Goal: Task Accomplishment & Management: Use online tool/utility

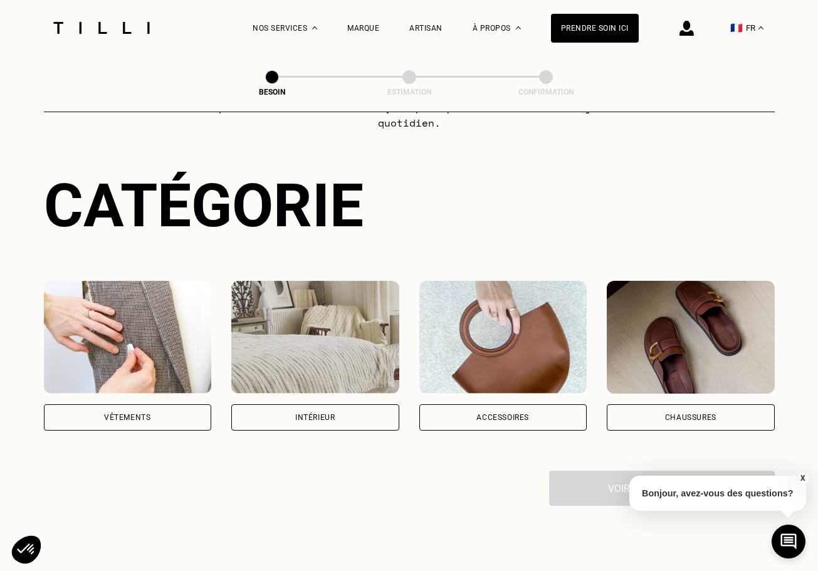
scroll to position [128, 0]
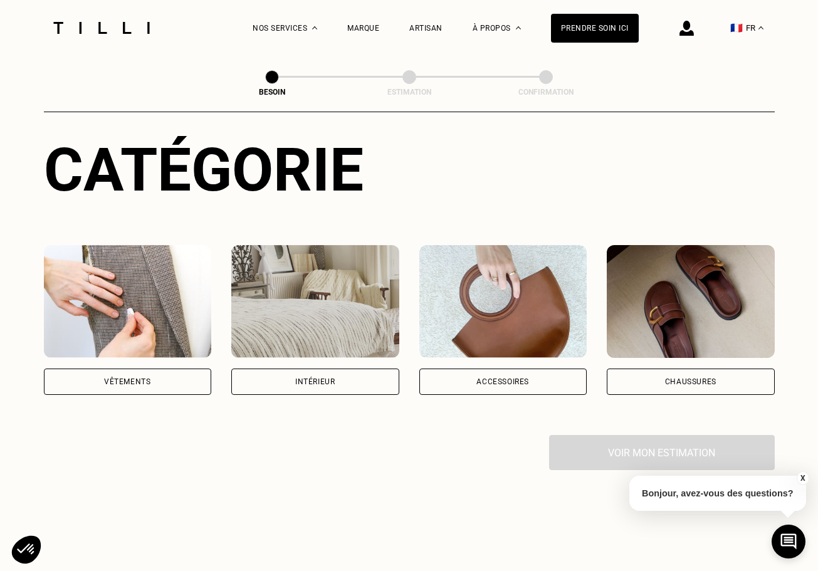
click at [681, 373] on div "Chaussures" at bounding box center [690, 381] width 168 height 26
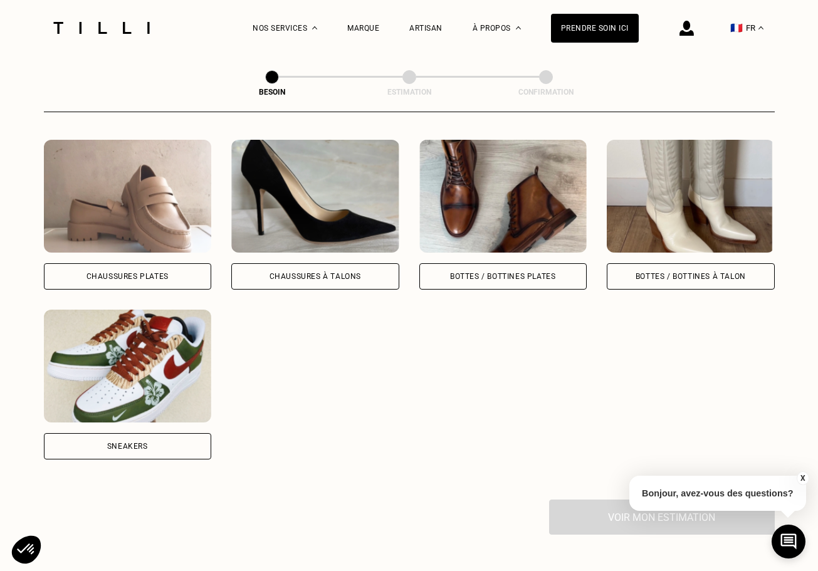
scroll to position [544, 0]
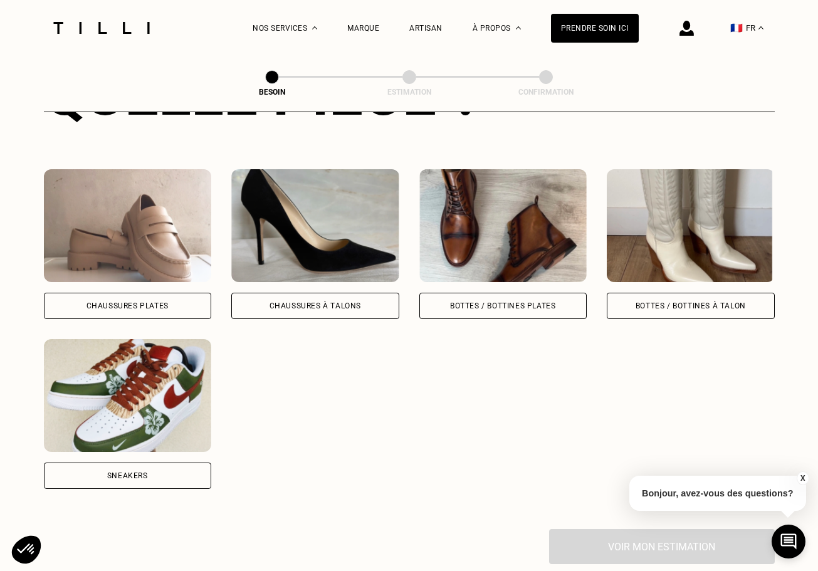
click at [301, 302] on div "Chaussures à Talons" at bounding box center [314, 306] width 91 height 8
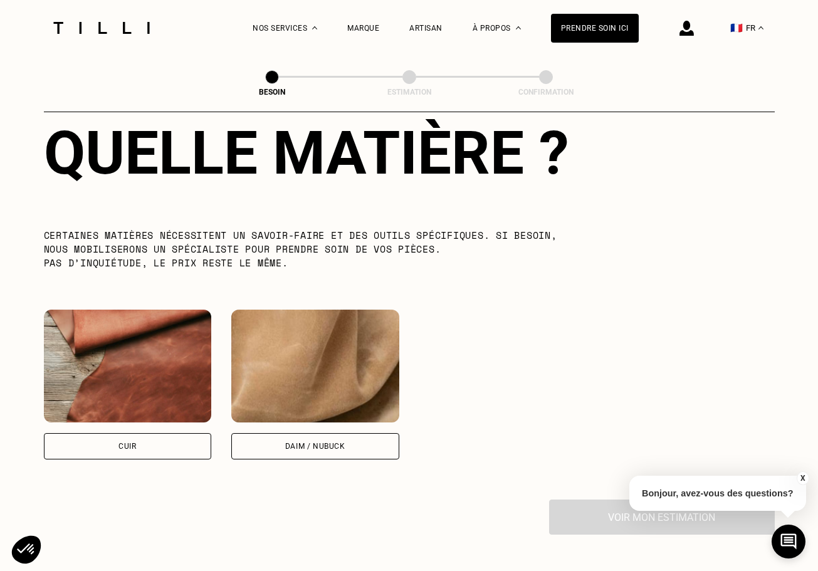
scroll to position [1010, 0]
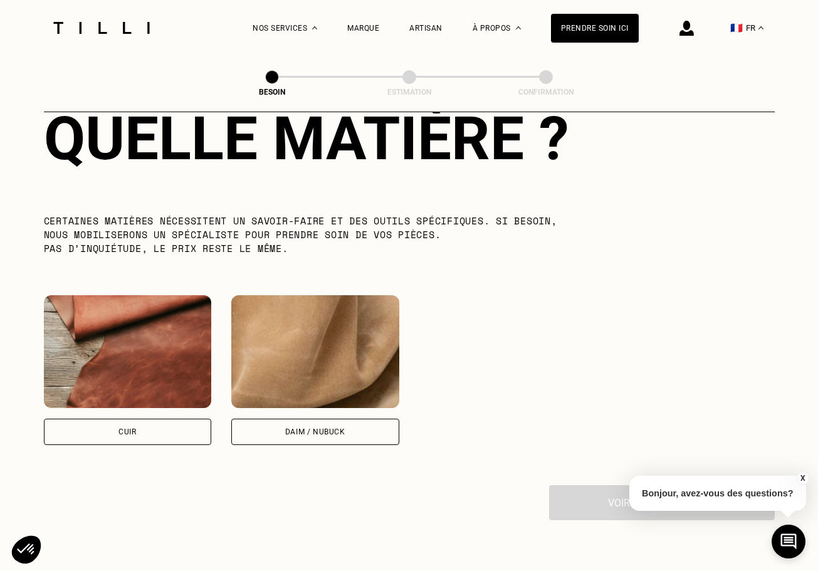
click at [312, 428] on div "Daim / Nubuck" at bounding box center [315, 432] width 60 height 8
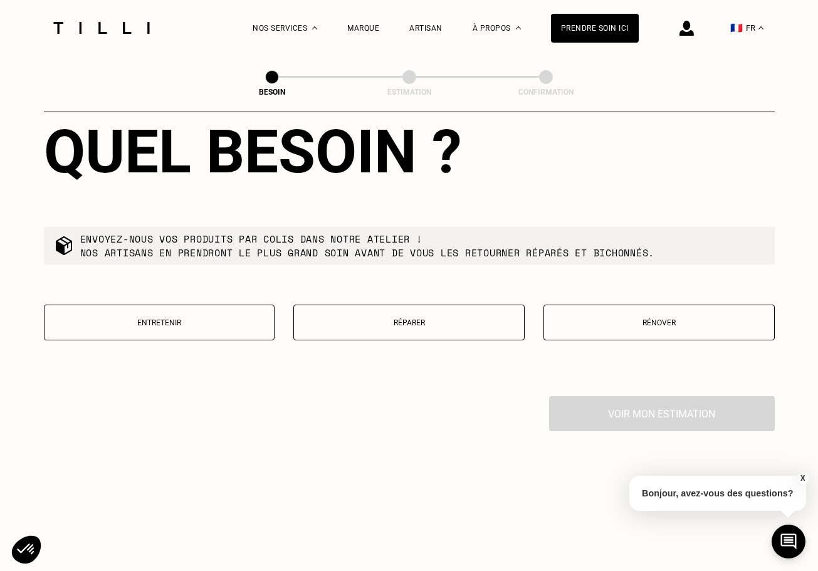
scroll to position [1423, 0]
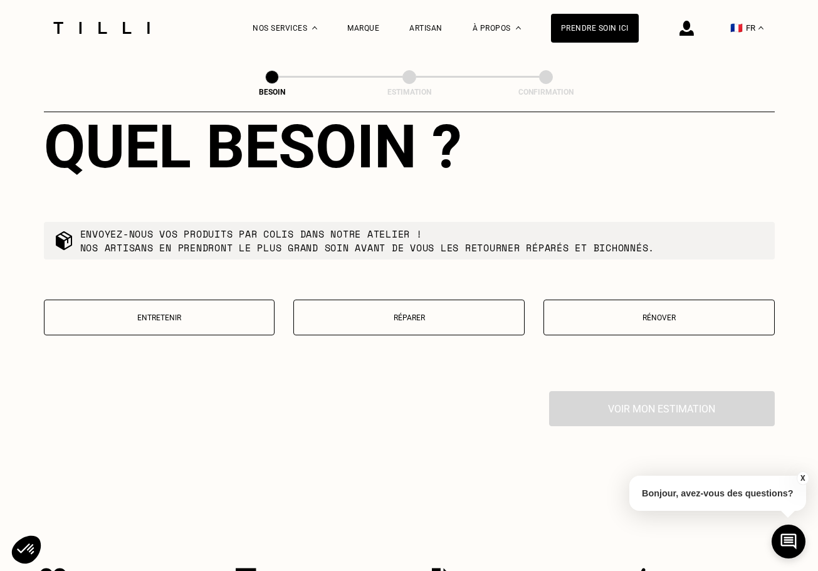
click at [595, 307] on button "Rénover" at bounding box center [658, 317] width 231 height 36
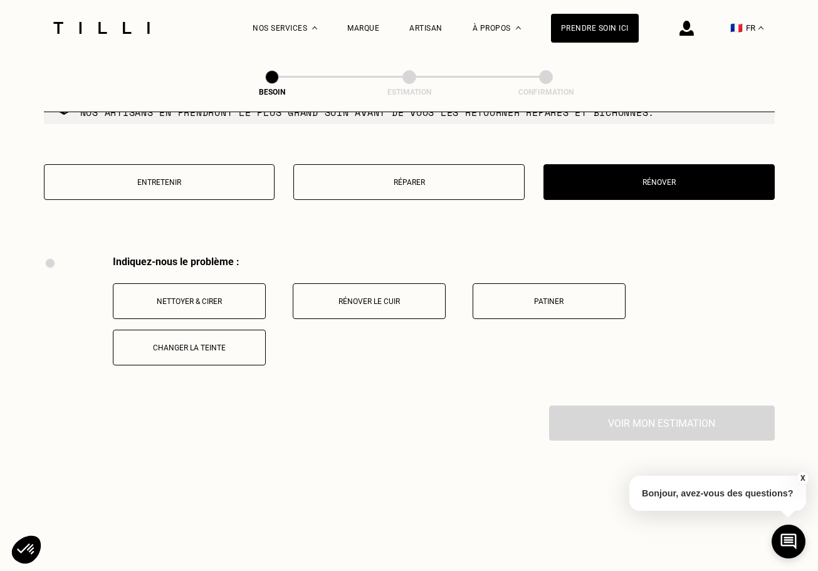
scroll to position [1534, 0]
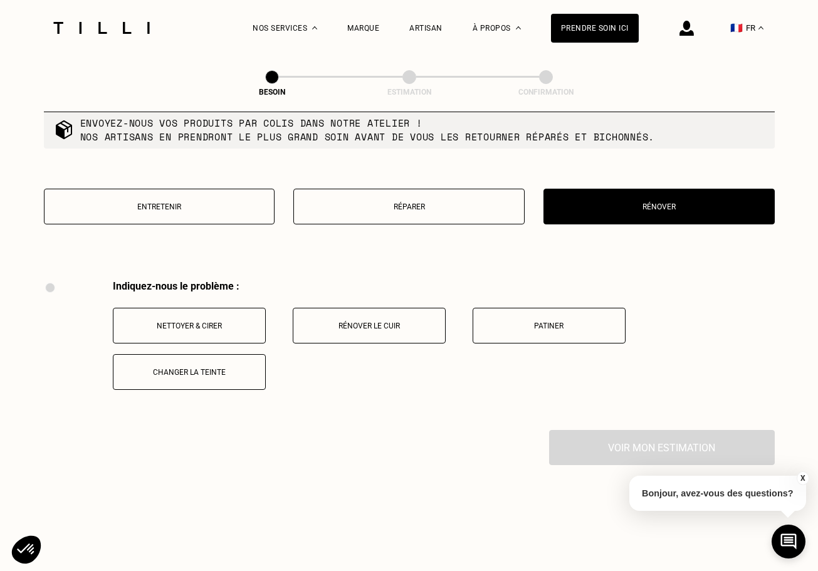
click at [422, 202] on p "Réparer" at bounding box center [408, 206] width 217 height 9
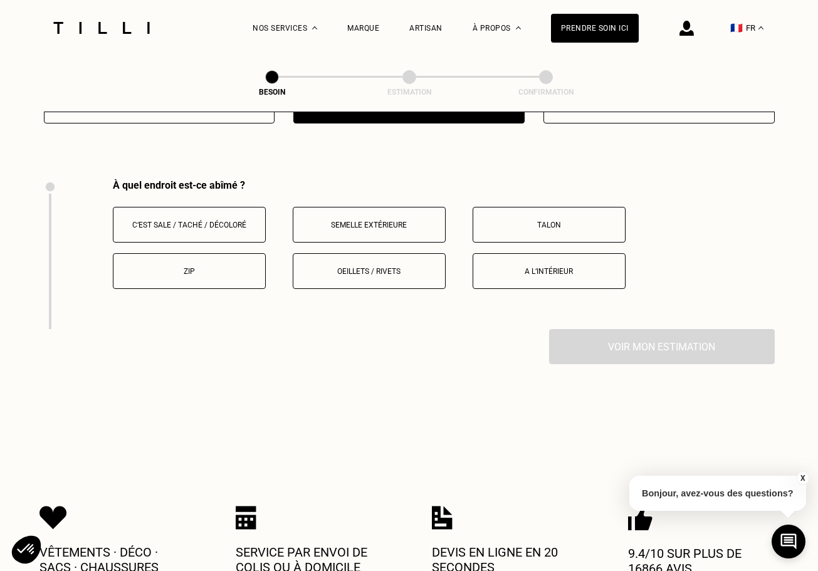
scroll to position [1633, 0]
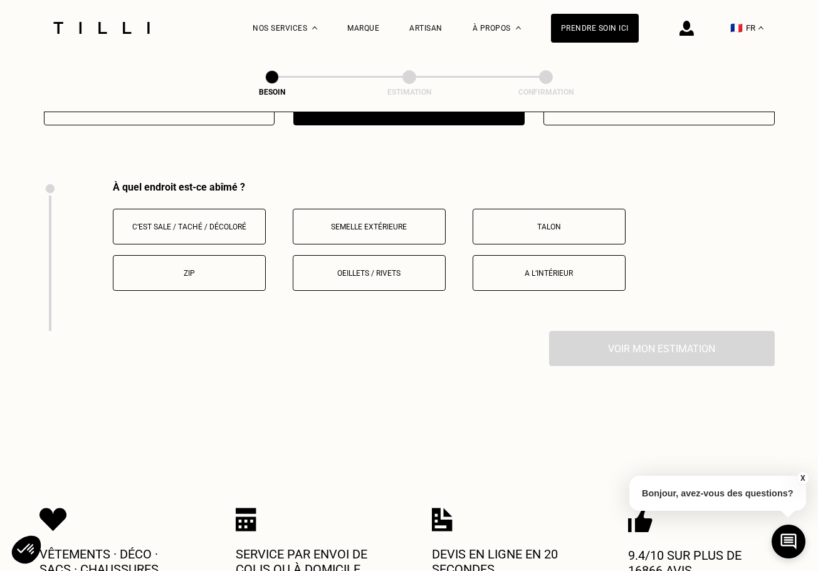
click at [542, 222] on p "Talon" at bounding box center [548, 226] width 139 height 9
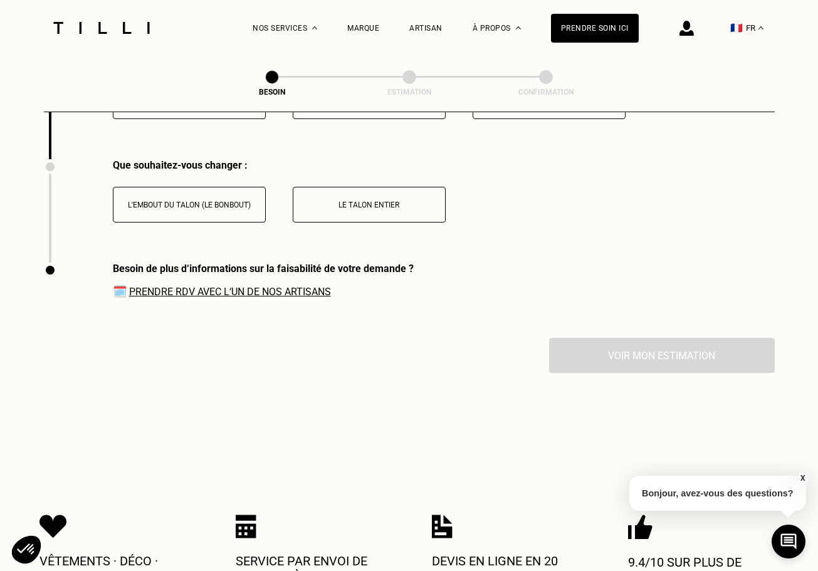
scroll to position [1809, 0]
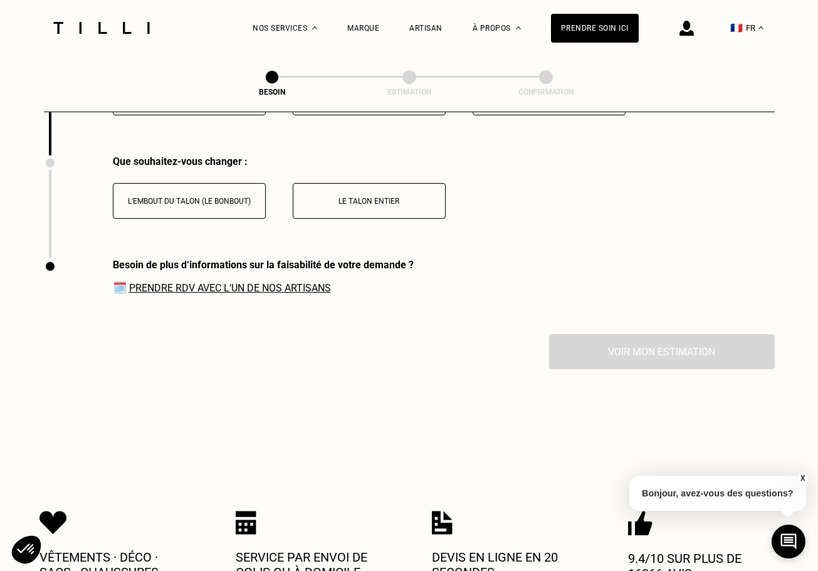
click at [192, 197] on button "L'embout du talon (le bonbout)" at bounding box center [189, 201] width 153 height 36
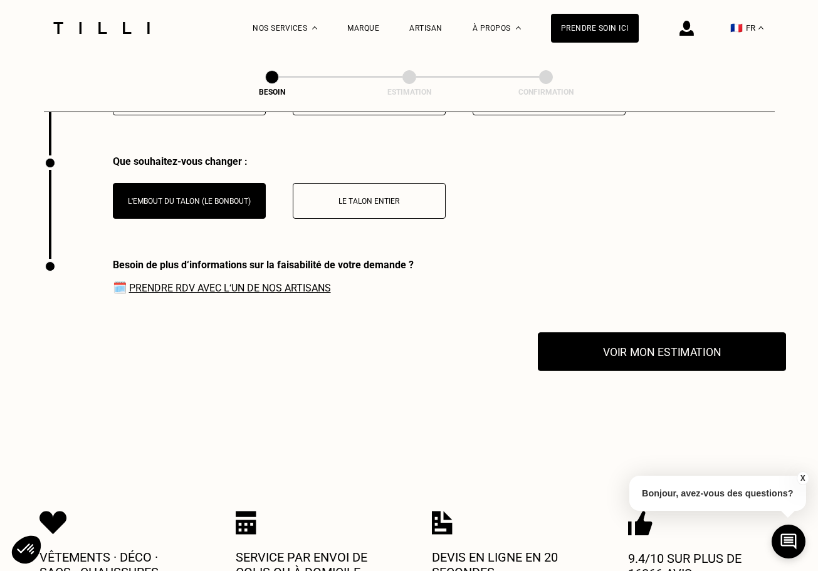
click at [635, 332] on button "Voir mon estimation" at bounding box center [662, 351] width 248 height 39
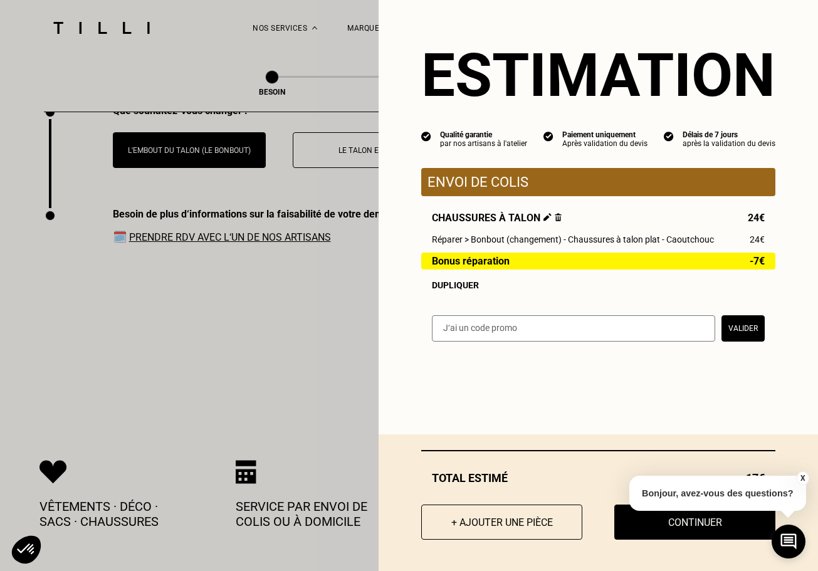
scroll to position [1865, 0]
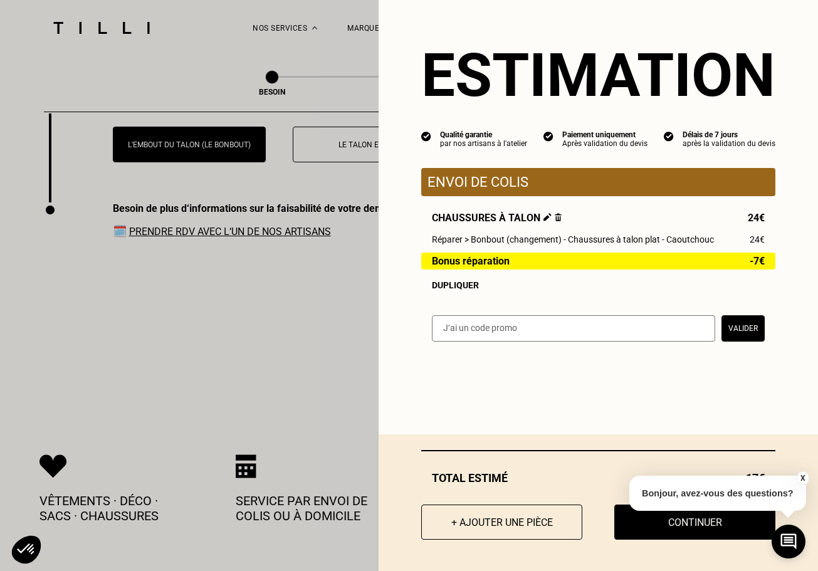
click at [804, 479] on button "X" at bounding box center [802, 478] width 13 height 14
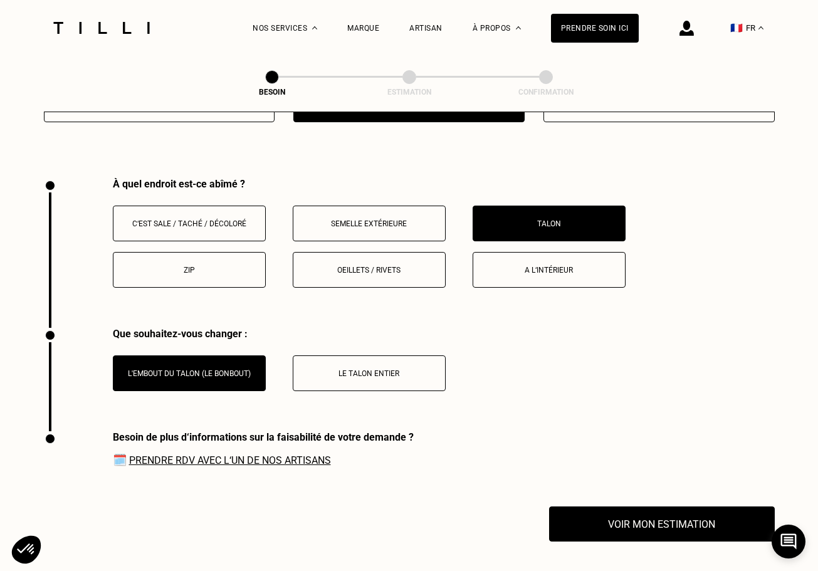
scroll to position [1641, 0]
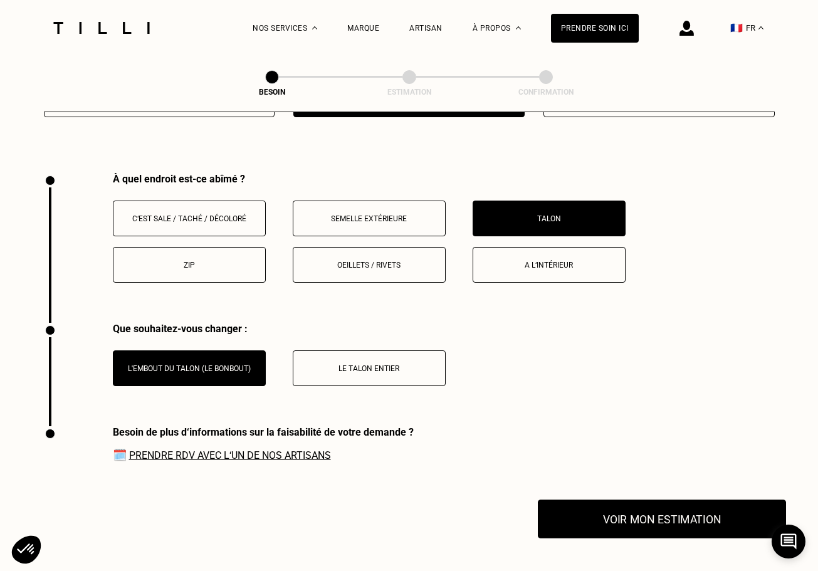
click at [653, 507] on button "Voir mon estimation" at bounding box center [662, 518] width 248 height 39
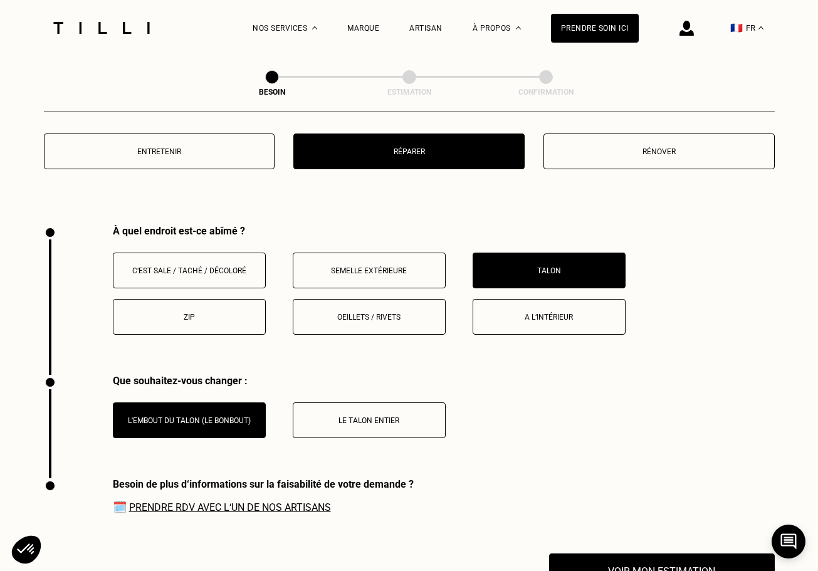
scroll to position [1574, 0]
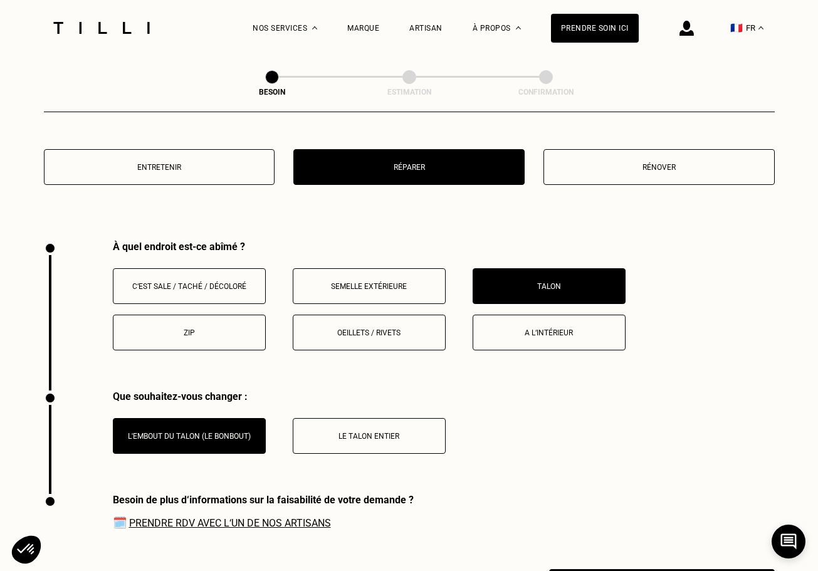
click at [369, 282] on p "Semelle extérieure" at bounding box center [368, 286] width 139 height 9
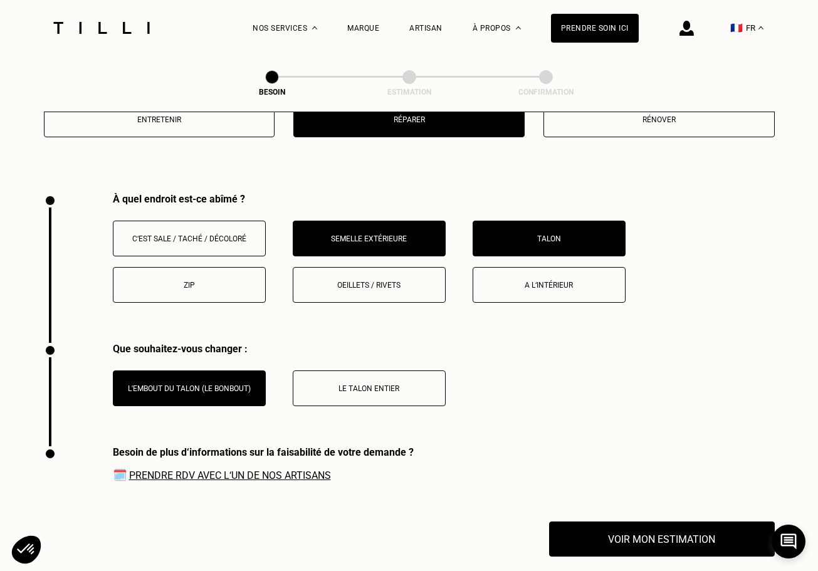
scroll to position [1592, 0]
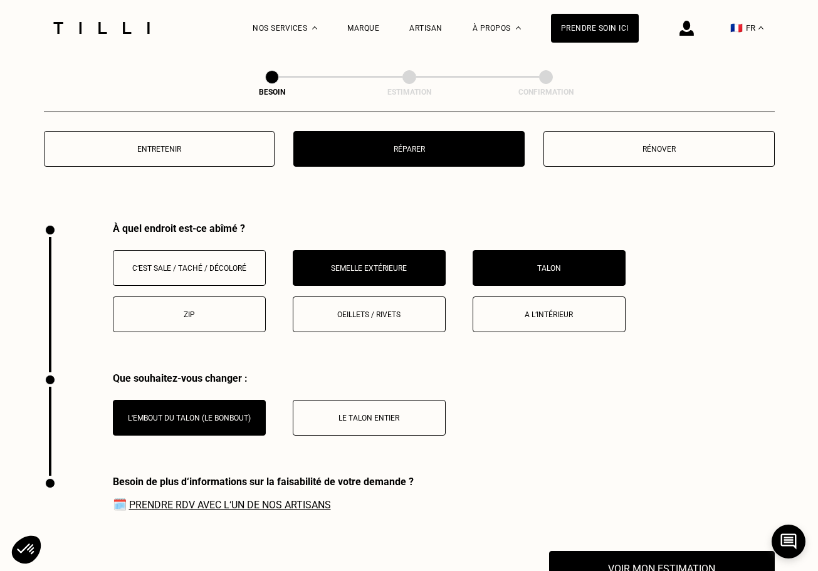
click at [521, 259] on button "Talon" at bounding box center [548, 268] width 153 height 36
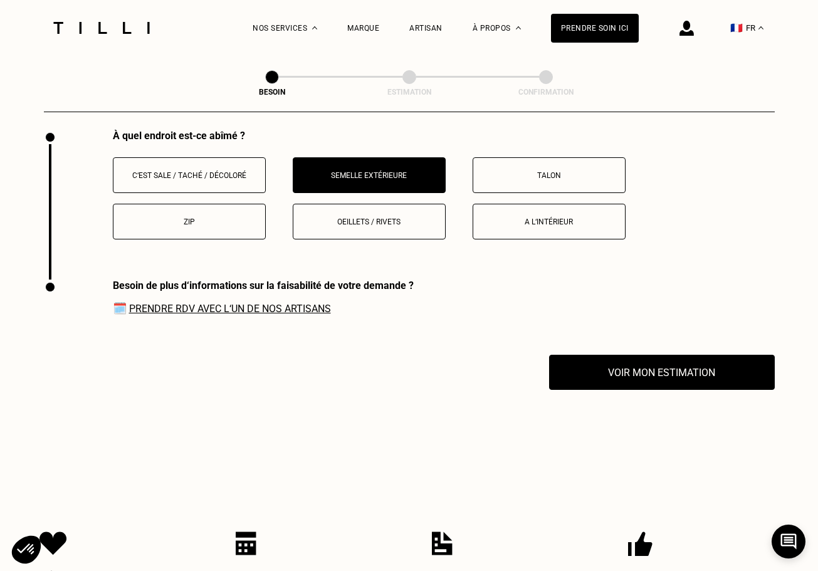
scroll to position [1539, 0]
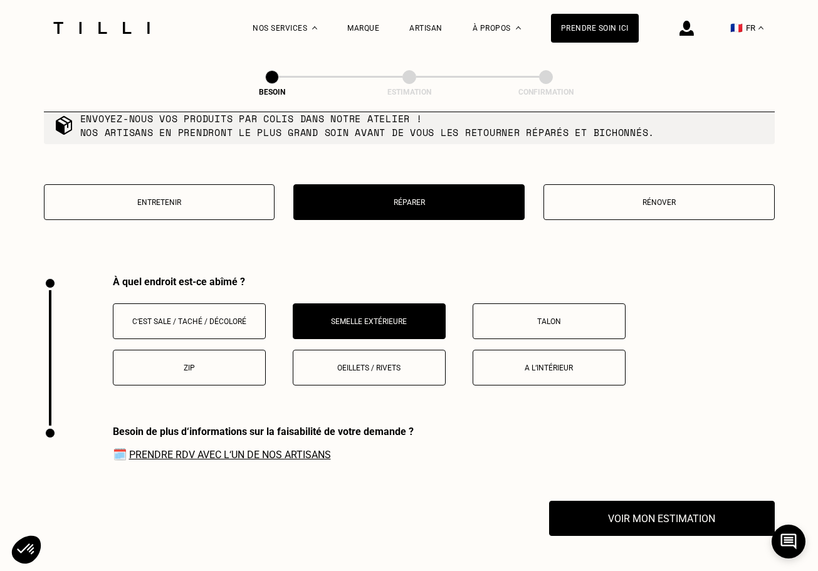
click at [361, 303] on button "Semelle extérieure" at bounding box center [369, 321] width 153 height 36
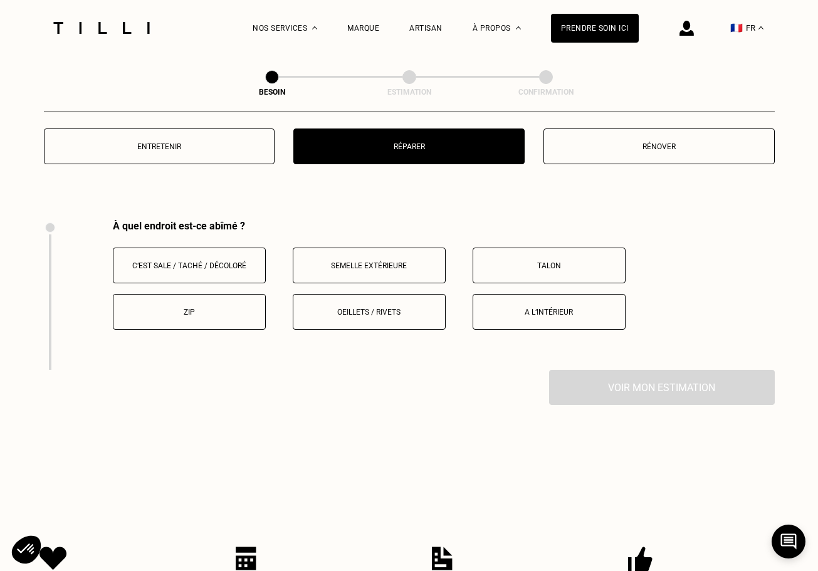
scroll to position [1539, 0]
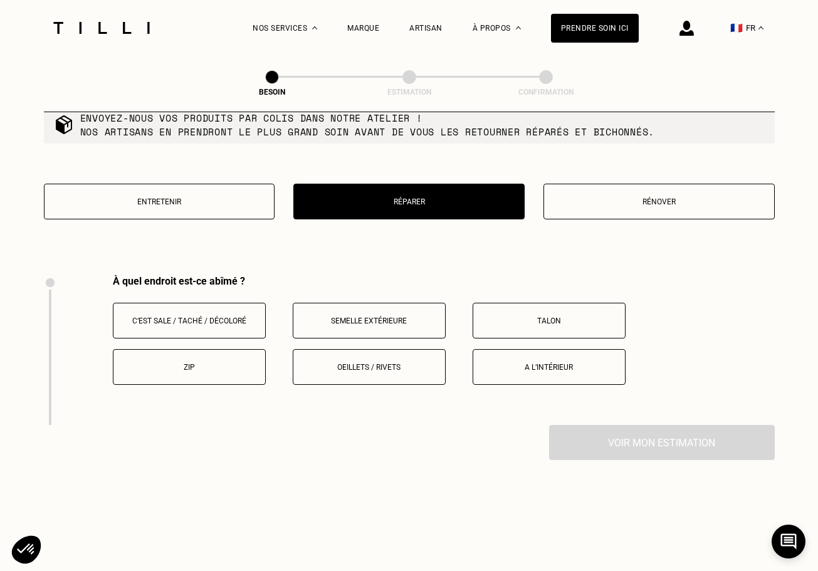
click at [241, 194] on button "Entretenir" at bounding box center [159, 202] width 231 height 36
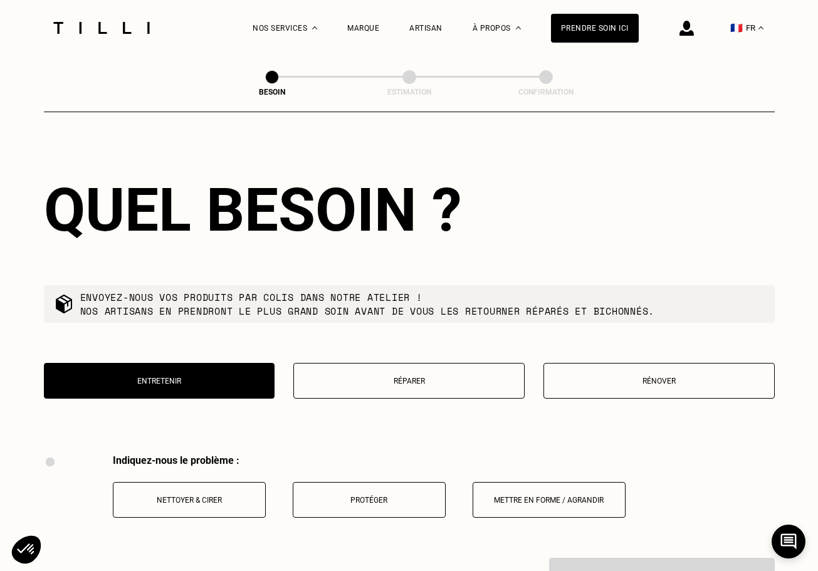
scroll to position [1360, 0]
click at [381, 482] on button "Protéger" at bounding box center [369, 500] width 153 height 36
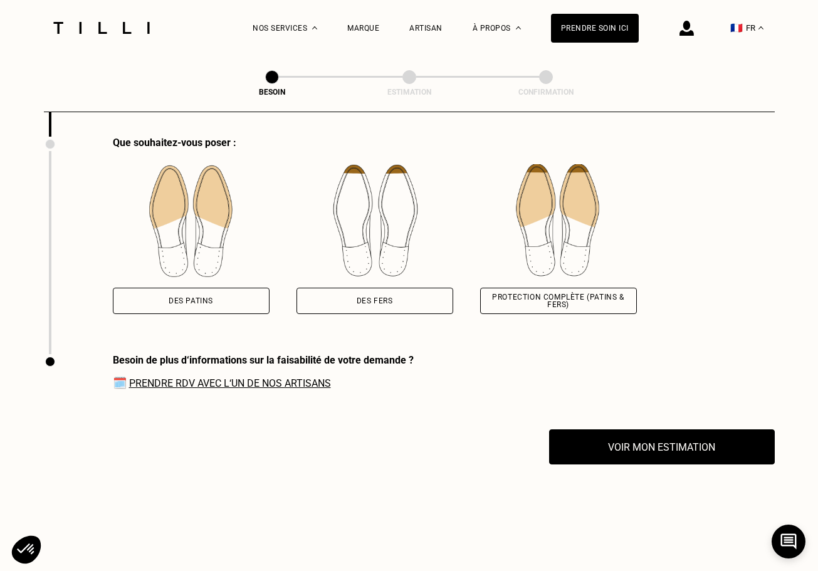
scroll to position [1731, 0]
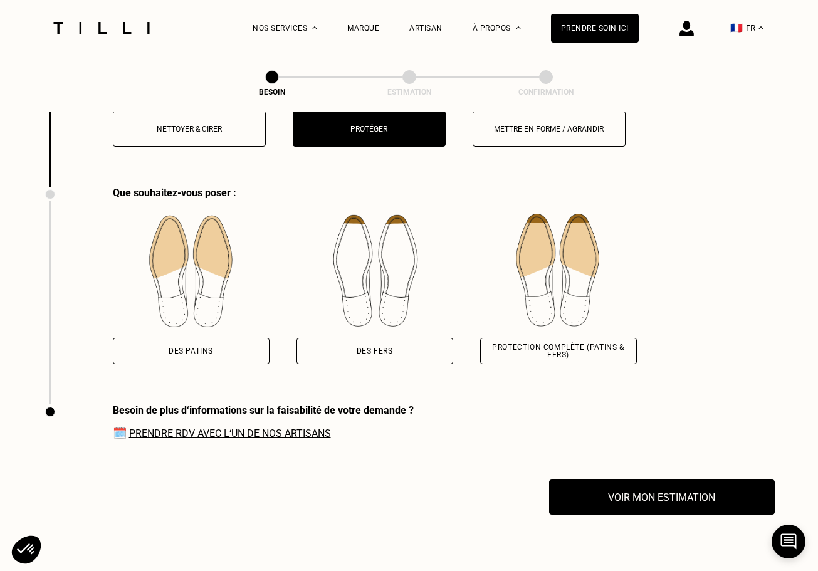
click at [177, 347] on div "Des patins" at bounding box center [191, 351] width 44 height 8
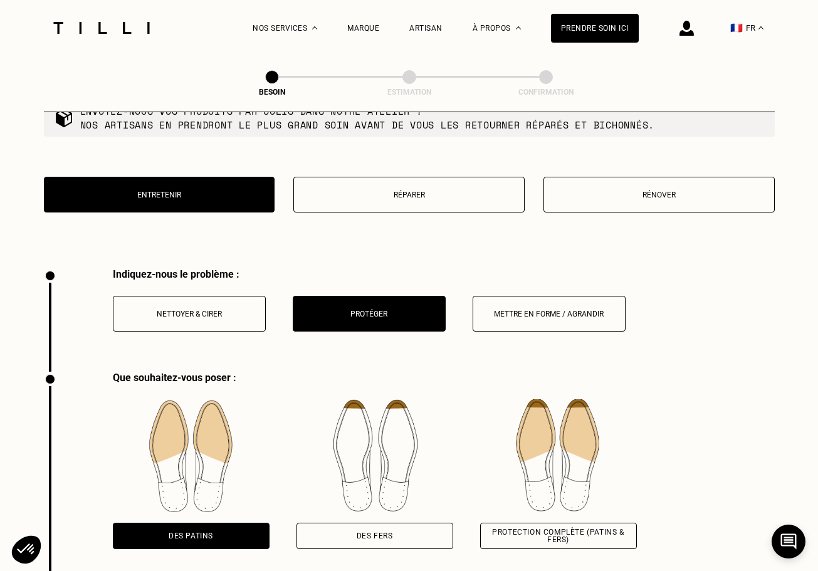
scroll to position [1541, 0]
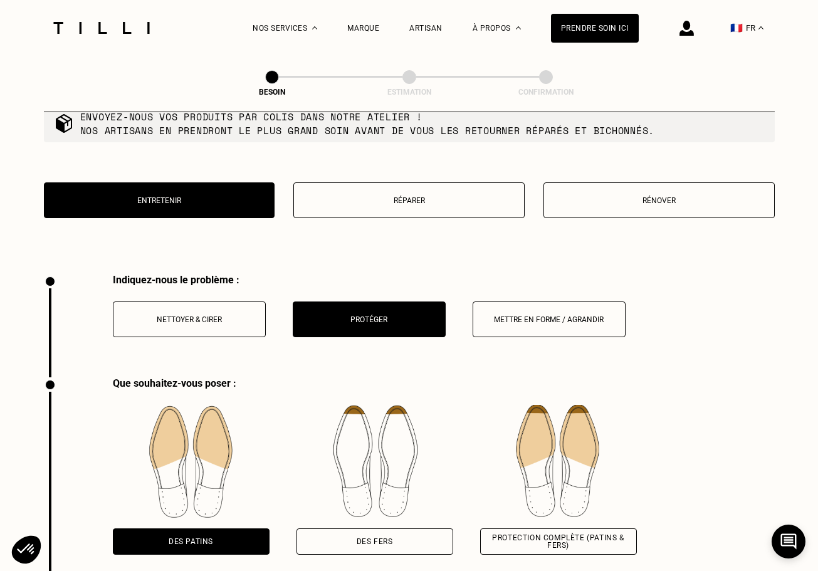
click at [432, 182] on button "Réparer" at bounding box center [408, 200] width 231 height 36
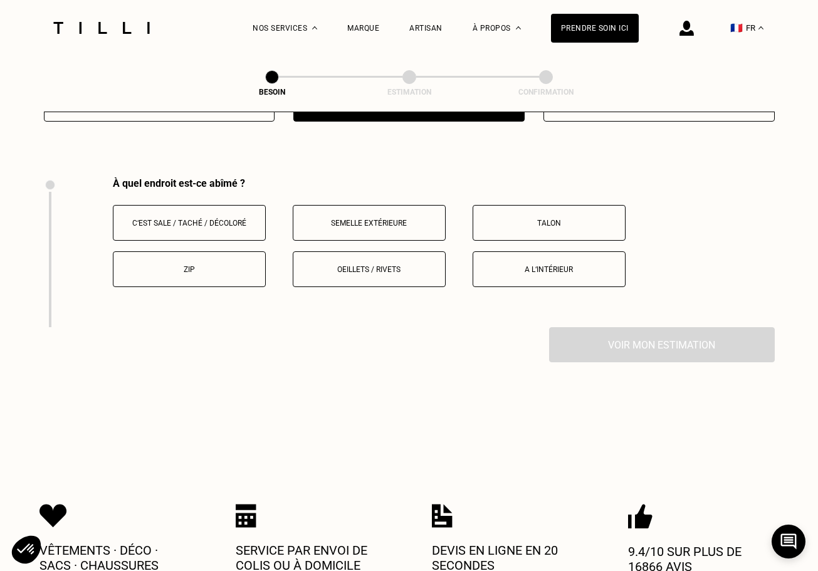
scroll to position [1659, 0]
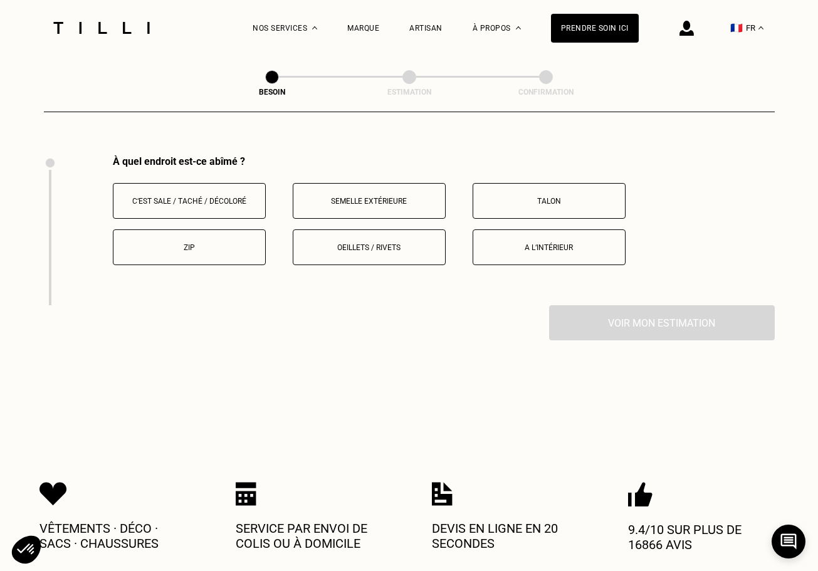
click at [525, 197] on p "Talon" at bounding box center [548, 201] width 139 height 9
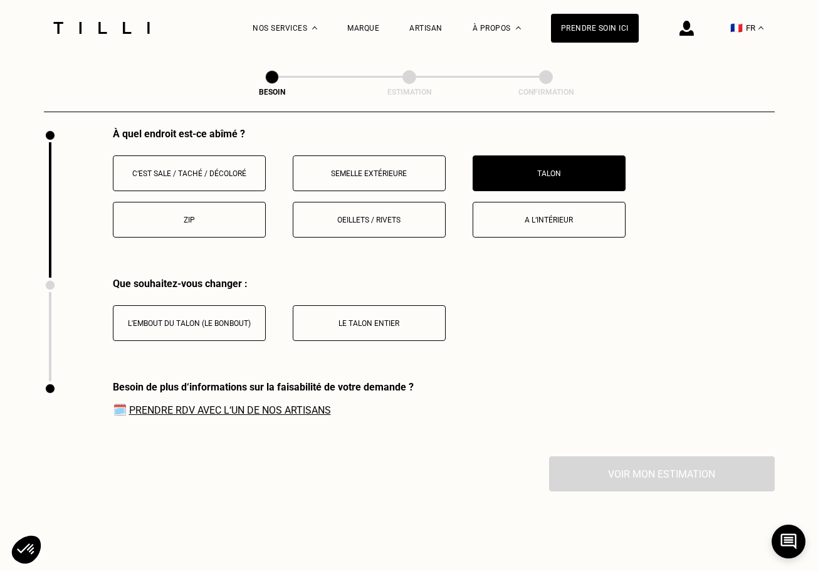
scroll to position [1646, 0]
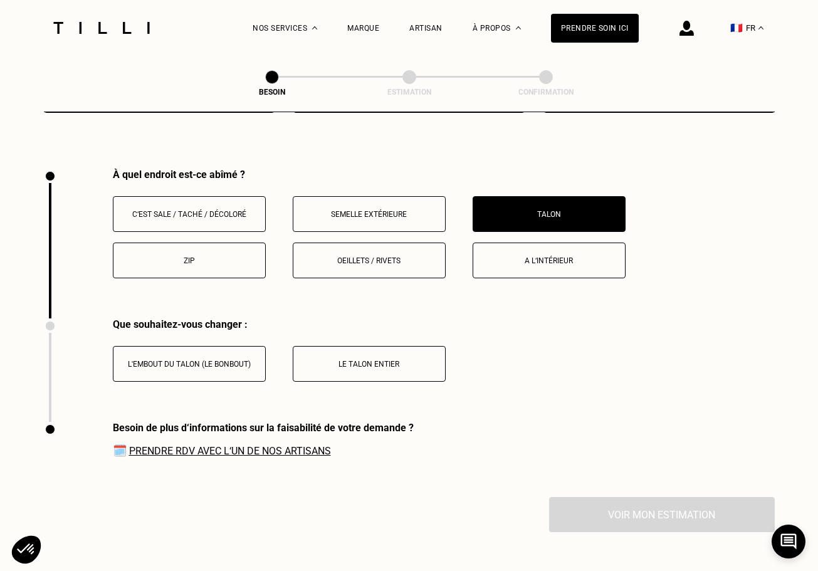
click at [195, 360] on p "L'embout du talon (le bonbout)" at bounding box center [189, 364] width 139 height 9
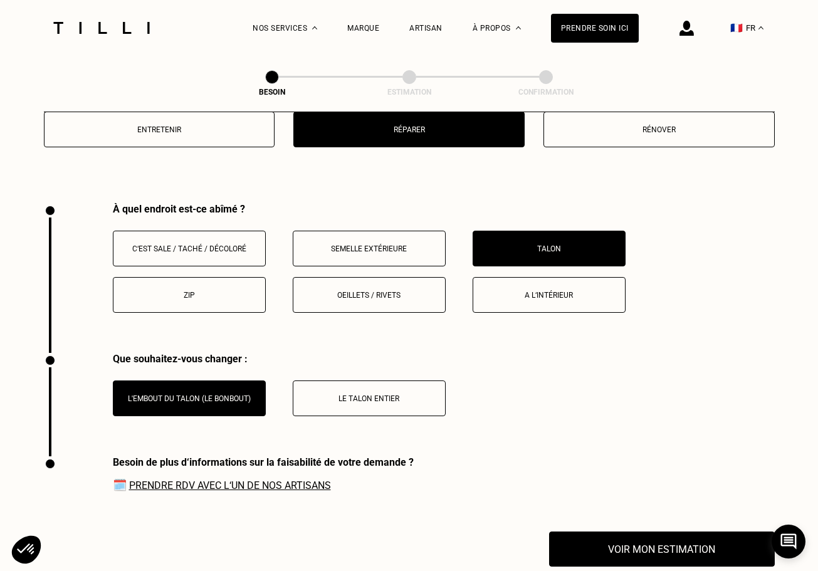
scroll to position [1685, 0]
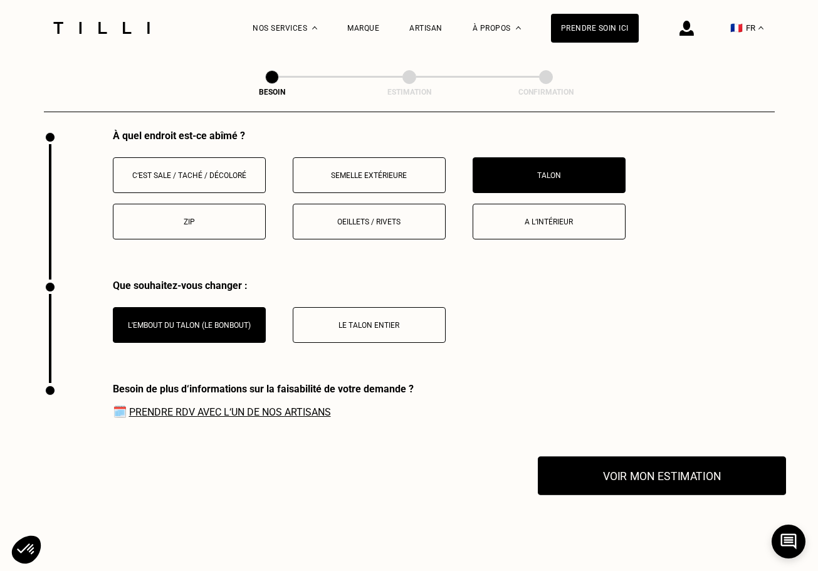
click at [658, 471] on button "Voir mon estimation" at bounding box center [662, 475] width 248 height 39
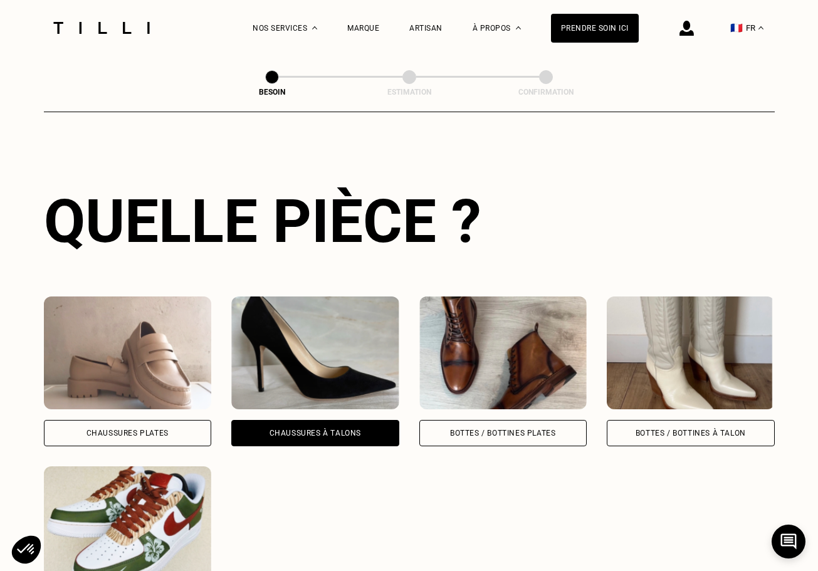
scroll to position [405, 0]
